Goal: Task Accomplishment & Management: Complete application form

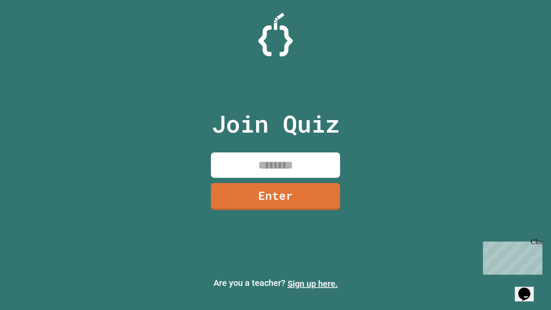
click at [312, 284] on link "Sign up here." at bounding box center [312, 283] width 50 height 10
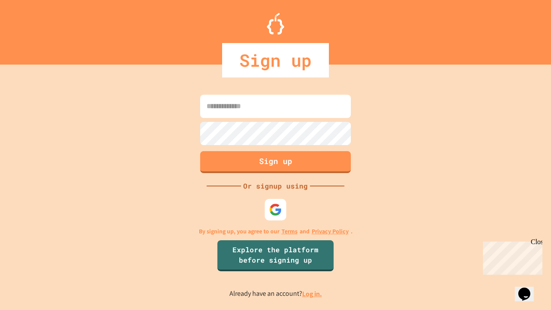
click at [312, 293] on link "Log in." at bounding box center [312, 293] width 20 height 9
